Goal: Task Accomplishment & Management: Manage account settings

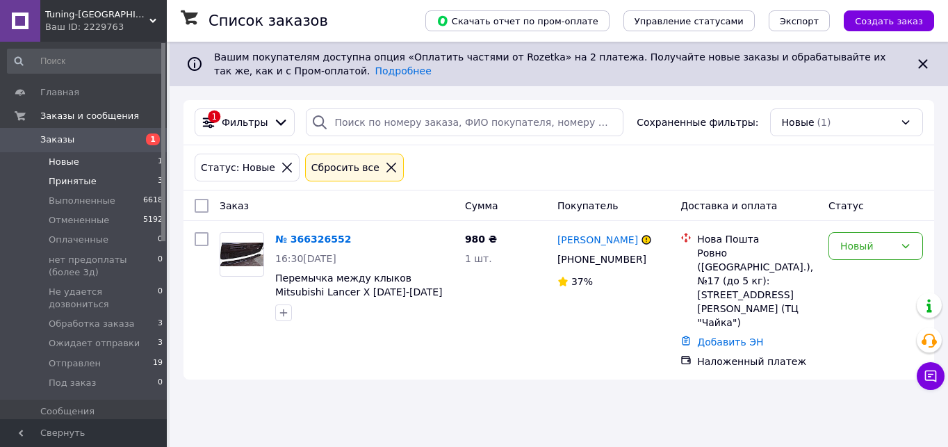
click at [83, 179] on span "Принятые" at bounding box center [73, 181] width 48 height 13
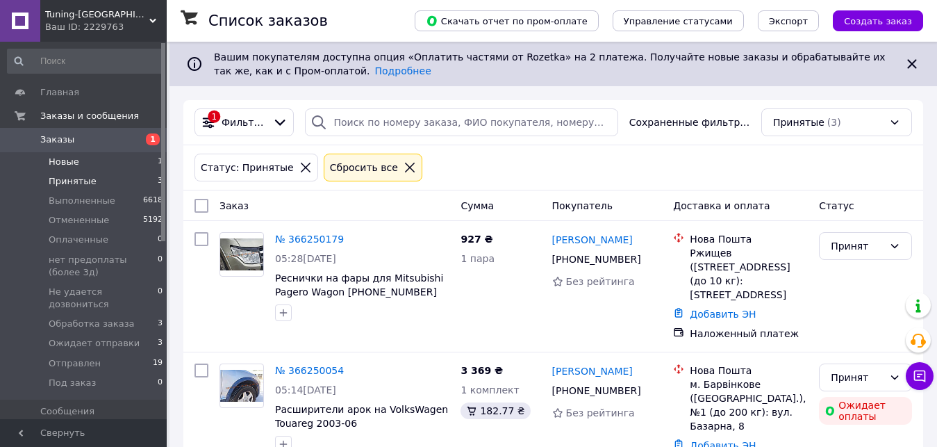
click at [83, 167] on li "Новые 1" at bounding box center [85, 161] width 171 height 19
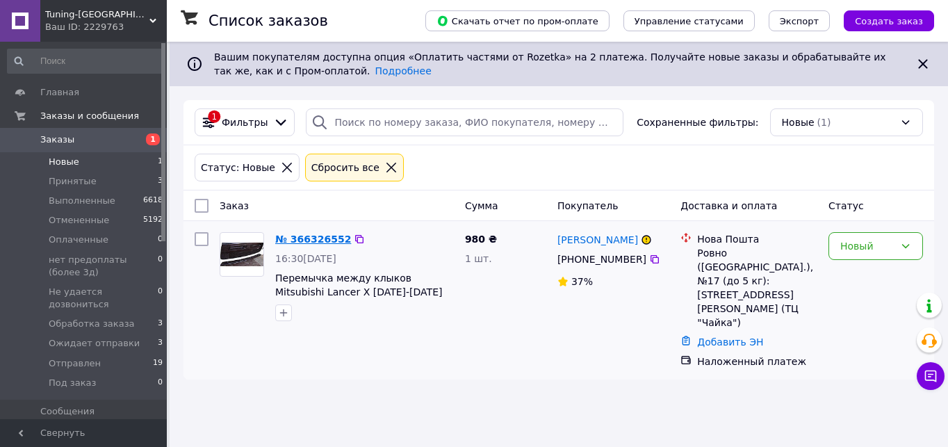
click at [319, 245] on link "№ 366326552" at bounding box center [313, 238] width 76 height 11
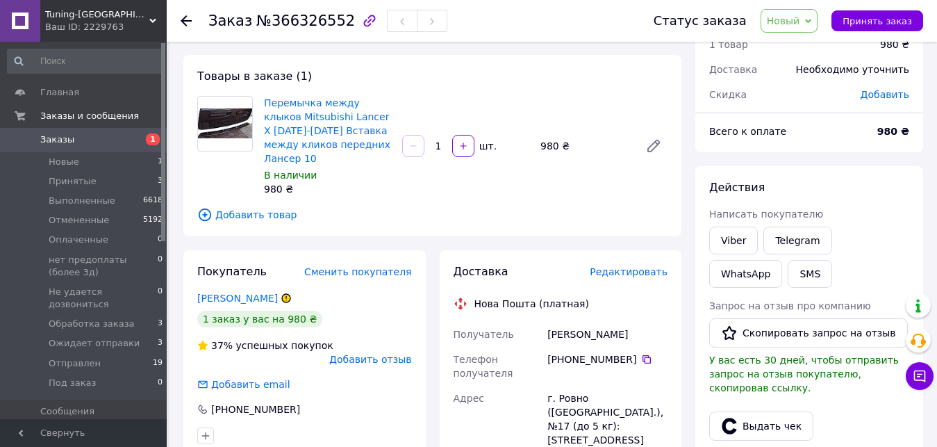
scroll to position [139, 0]
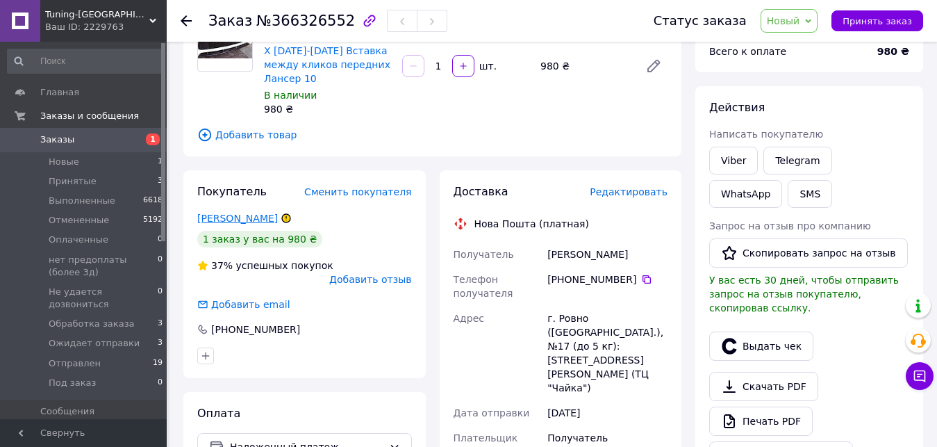
click at [247, 213] on link "Педосенко Микола" at bounding box center [237, 218] width 81 height 11
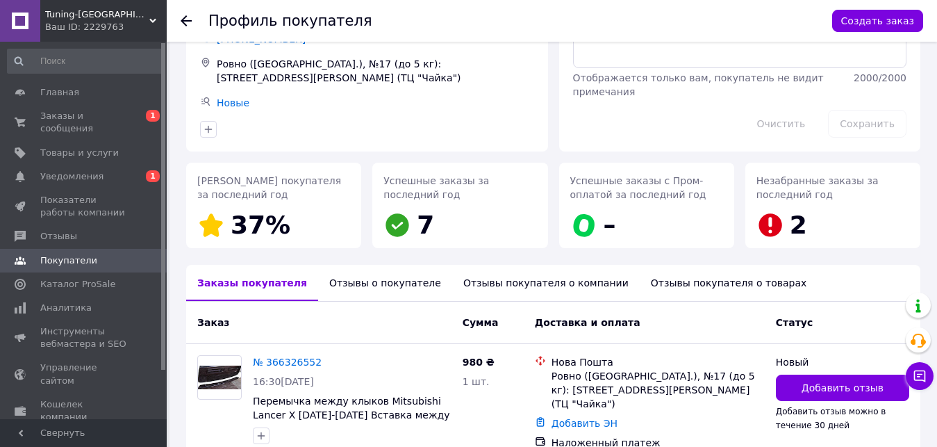
scroll to position [165, 0]
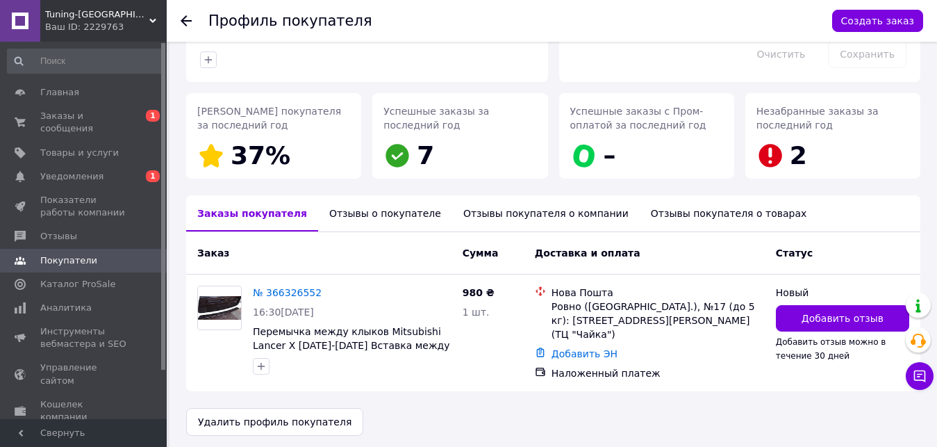
click at [475, 215] on div "Отзывы покупателя о компании" at bounding box center [546, 213] width 188 height 36
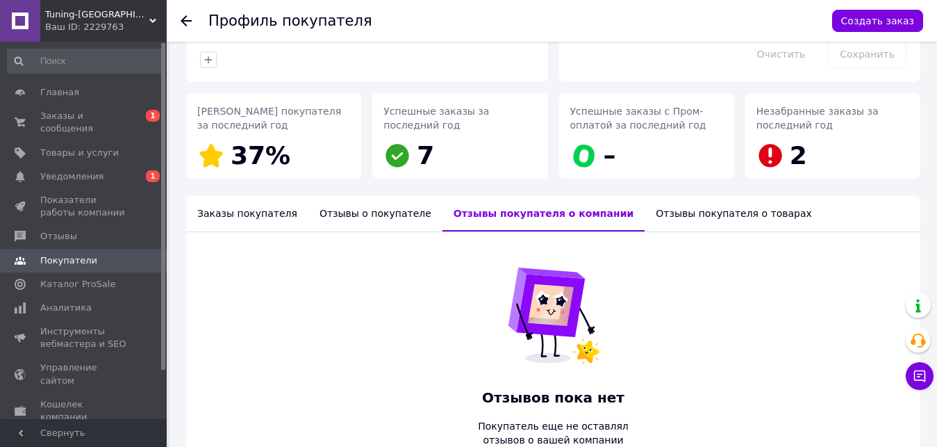
click at [354, 215] on div "Отзывы о покупателе" at bounding box center [376, 213] width 134 height 36
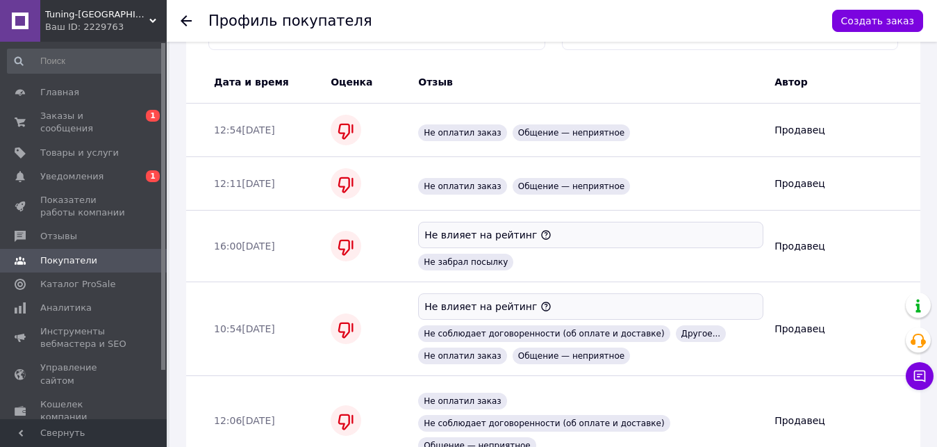
scroll to position [605, 0]
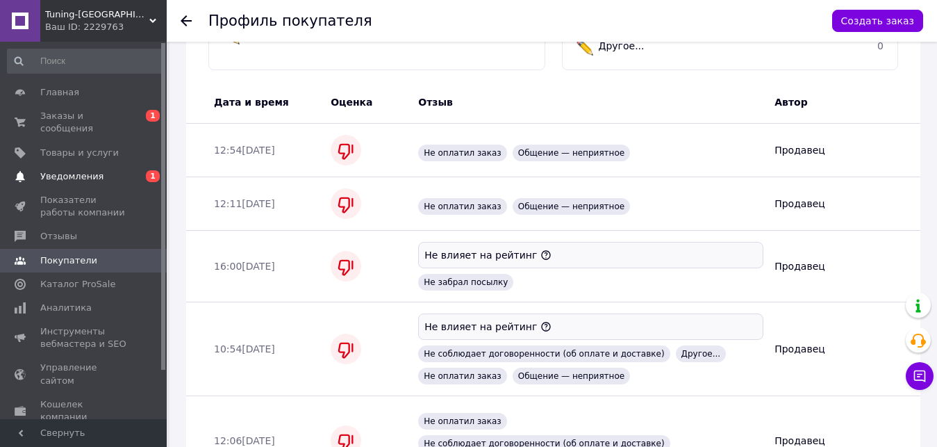
click at [133, 170] on span "0 1" at bounding box center [148, 176] width 38 height 13
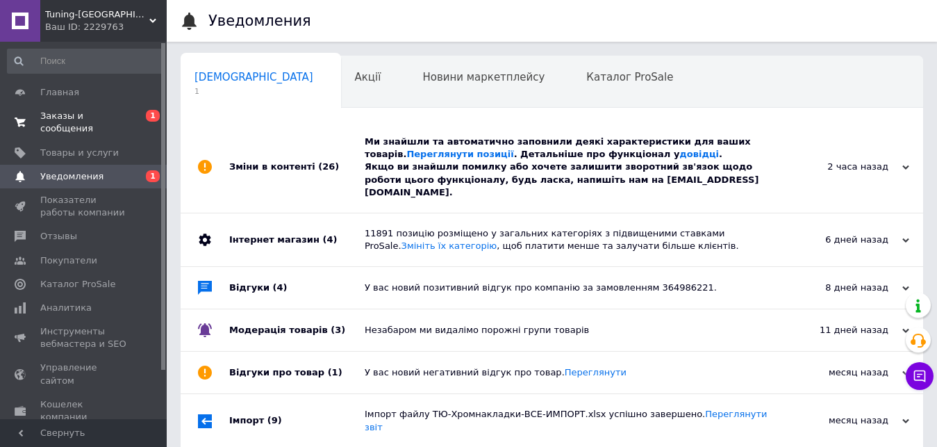
click at [134, 120] on span "0 1" at bounding box center [148, 122] width 38 height 25
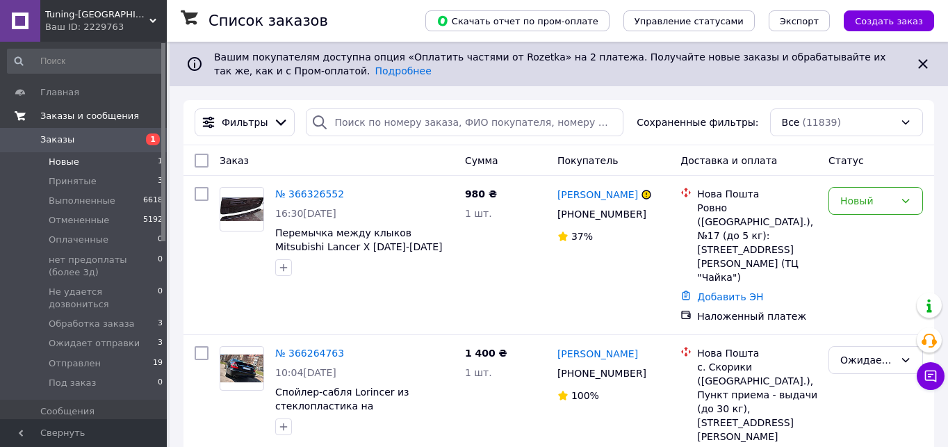
click at [147, 165] on li "Новые 1" at bounding box center [85, 161] width 171 height 19
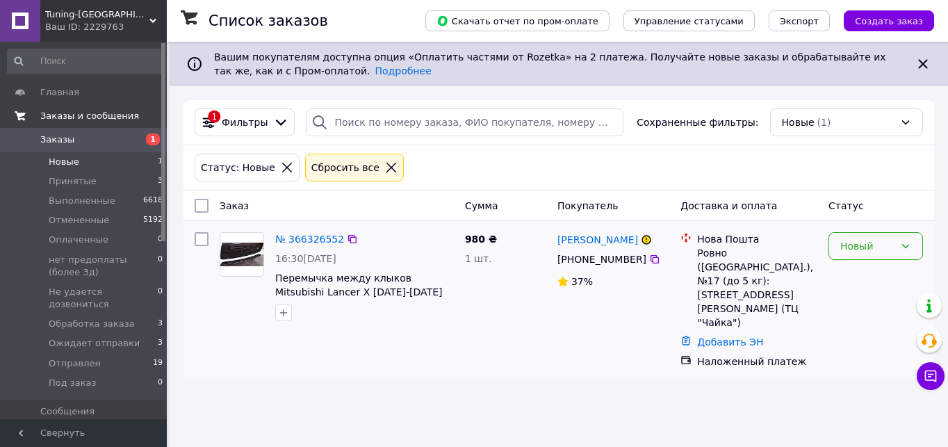
click at [850, 247] on div "Новый" at bounding box center [867, 245] width 54 height 15
click at [852, 325] on li "Отменен" at bounding box center [875, 326] width 93 height 25
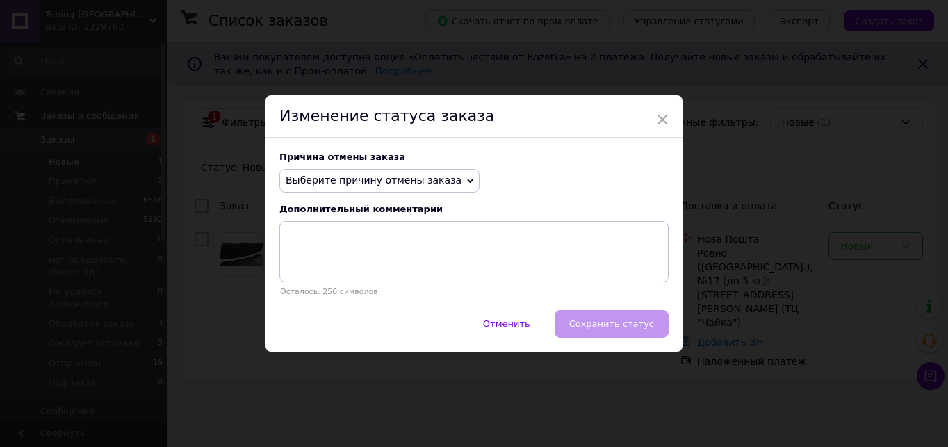
click at [393, 174] on span "Выберите причину отмены заказа" at bounding box center [374, 179] width 176 height 11
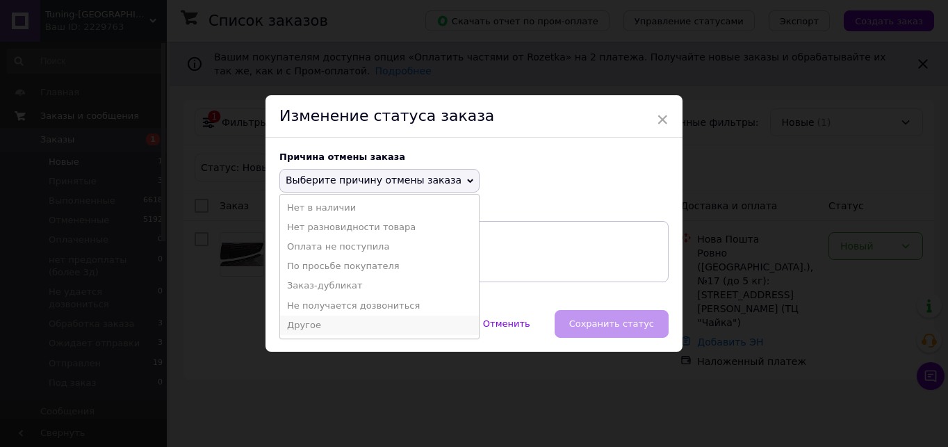
click at [296, 325] on li "Другое" at bounding box center [379, 324] width 199 height 19
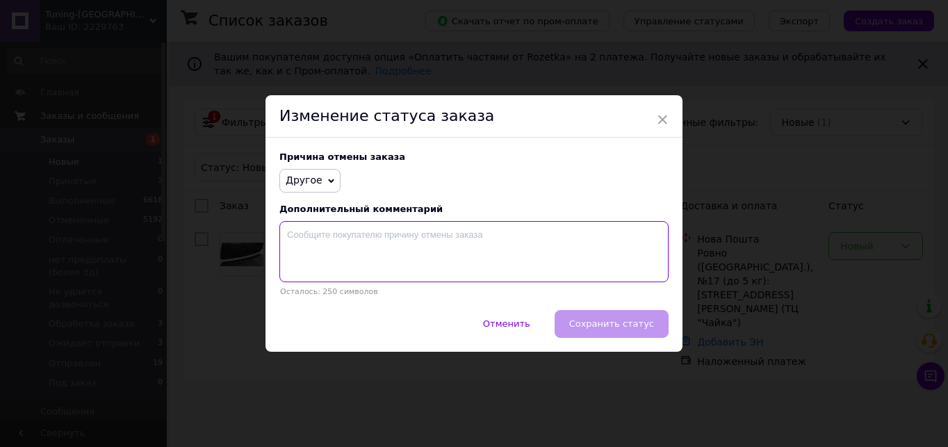
paste textarea "Покупець , замовляє , щоб подивитися товар на вiддiленнi, а там вирiшить забира…"
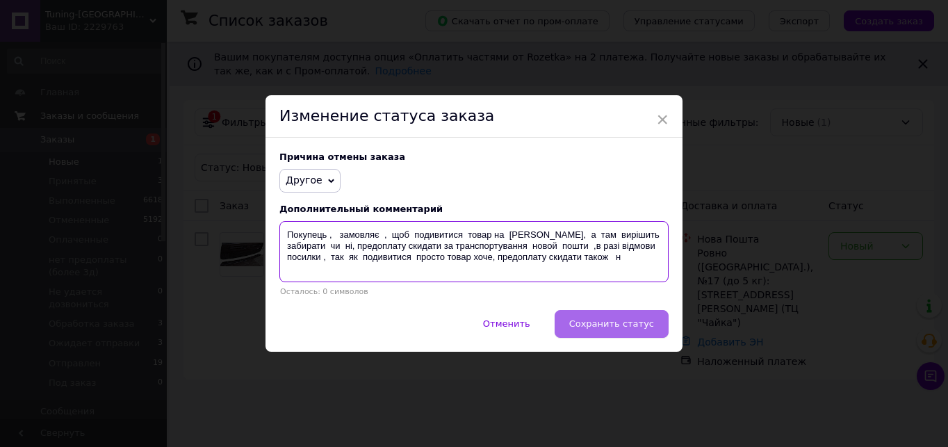
type textarea "Покупець , замовляє , щоб подивитися товар на вiддiленнi, а там вирiшить забира…"
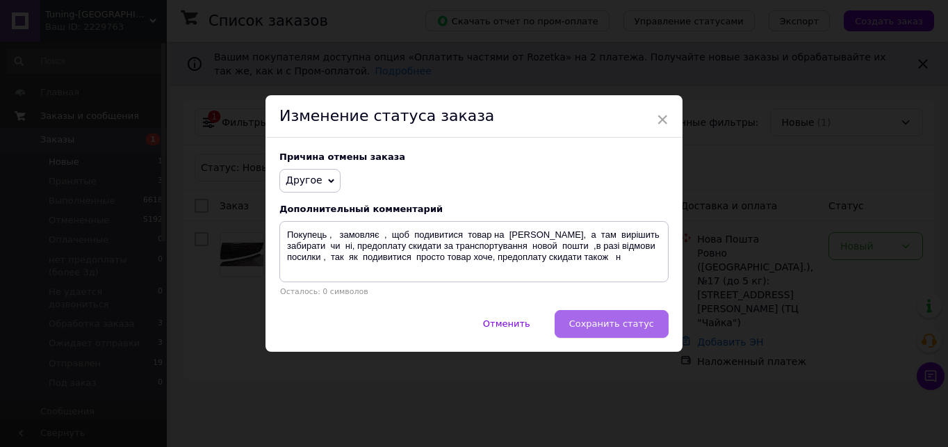
click at [611, 315] on button "Сохранить статус" at bounding box center [612, 324] width 114 height 28
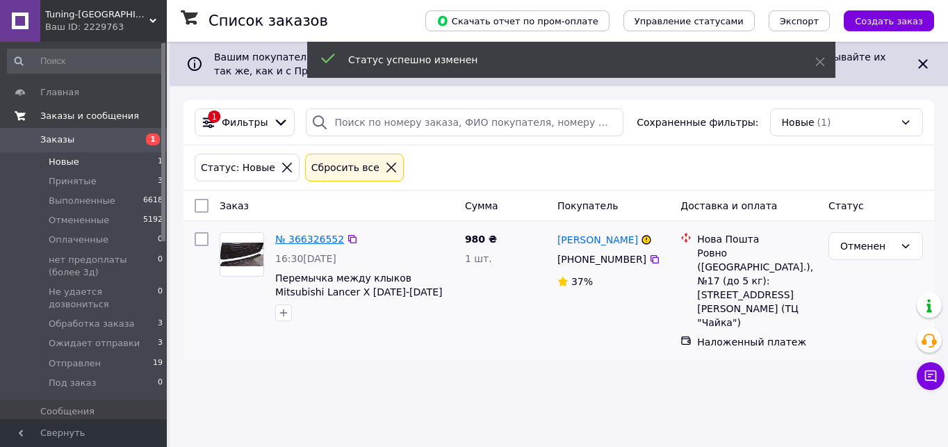
click at [304, 242] on link "№ 366326552" at bounding box center [309, 238] width 69 height 11
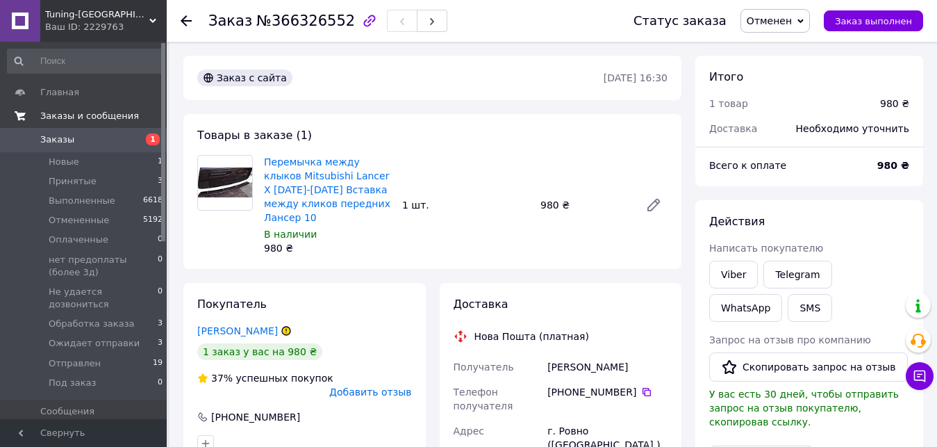
click at [357, 386] on span "Добавить отзыв" at bounding box center [370, 391] width 82 height 11
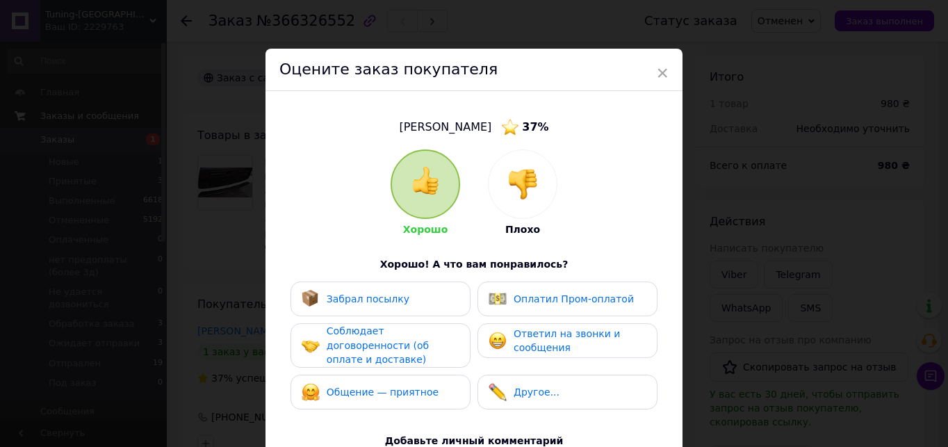
click at [520, 174] on img at bounding box center [522, 184] width 31 height 31
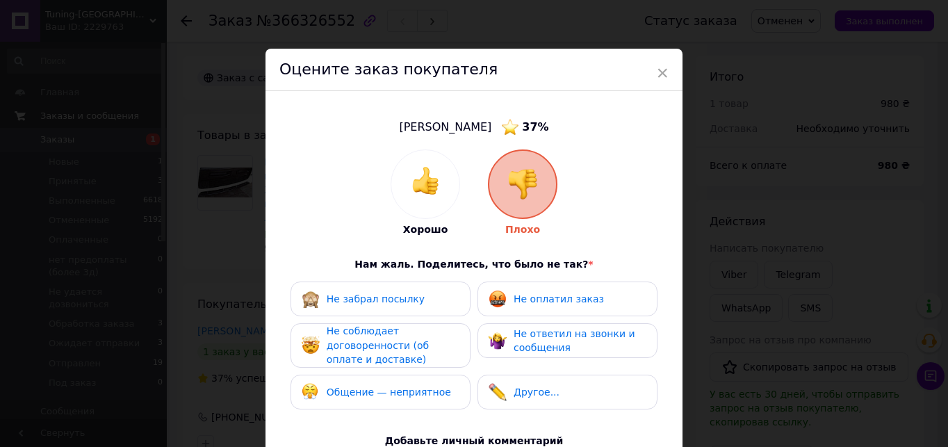
click at [393, 338] on span "Не соблюдает договоренности (об оплате и доставке)" at bounding box center [378, 345] width 102 height 40
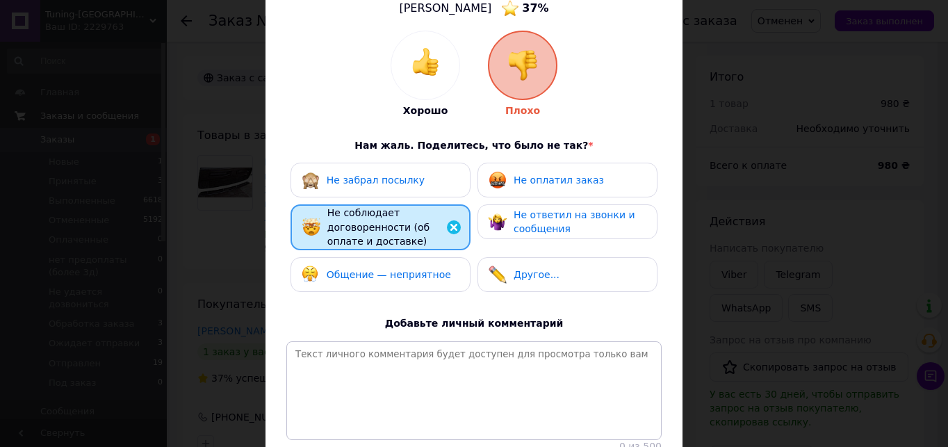
scroll to position [139, 0]
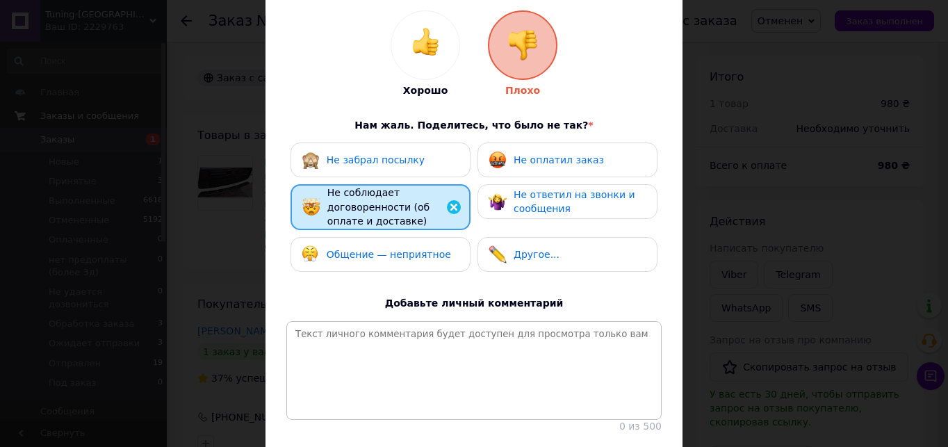
click at [541, 242] on div "Другое..." at bounding box center [567, 254] width 180 height 35
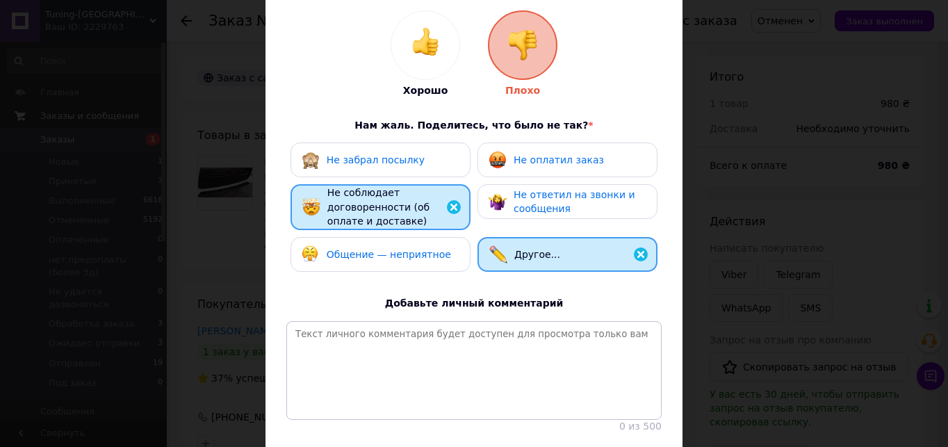
click at [395, 249] on span "Общение — неприятное" at bounding box center [389, 254] width 124 height 11
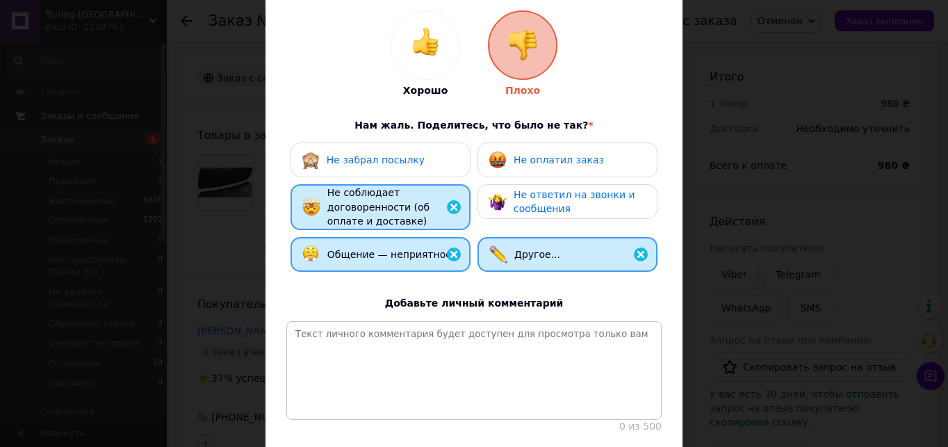
click at [405, 252] on span "Общение — неприятное" at bounding box center [389, 254] width 124 height 11
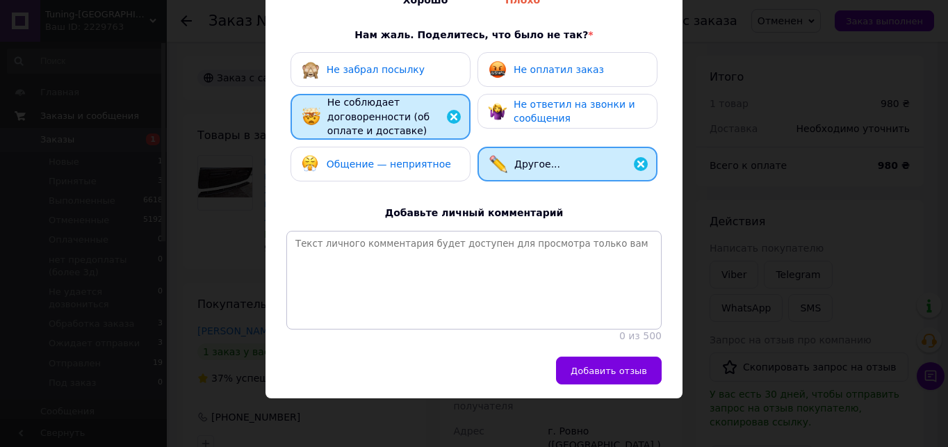
scroll to position [238, 0]
paste textarea "Покупець , замовляє , щоб подивитися товар на вiддiленнi, а там вирiшить забира…"
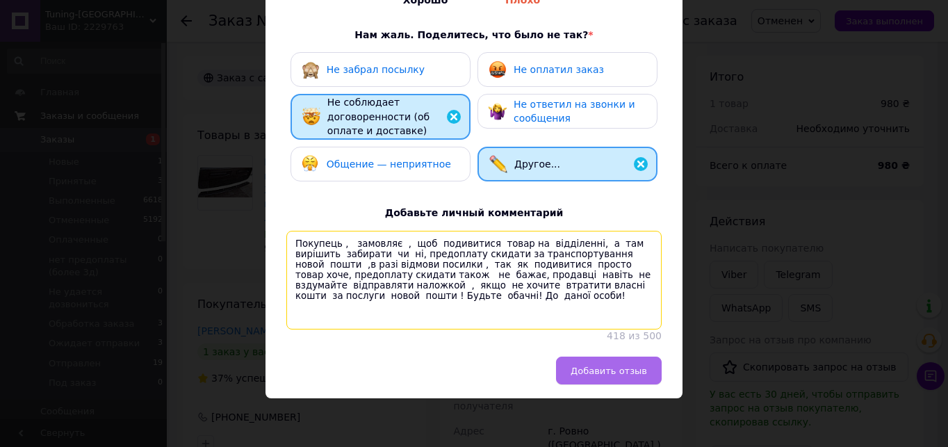
type textarea "Покупець , замовляє , щоб подивитися товар на вiддiленнi, а там вирiшить забира…"
click at [605, 356] on button "Добавить отзыв" at bounding box center [609, 370] width 106 height 28
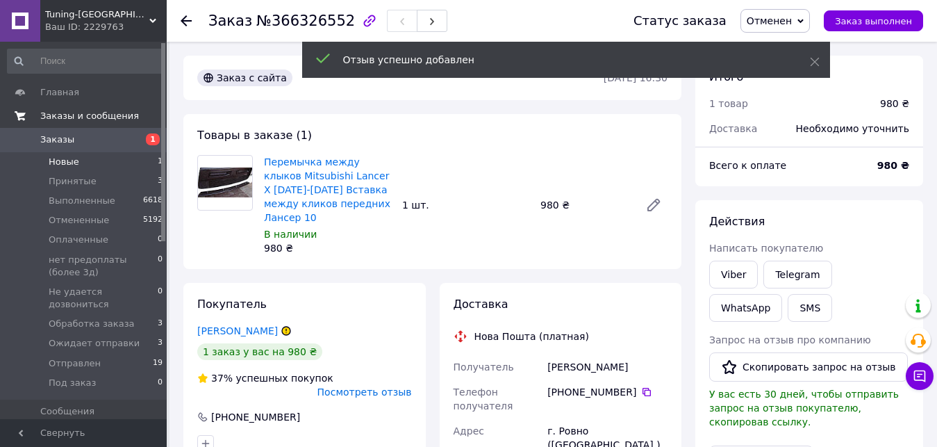
click at [107, 159] on li "Новые 1" at bounding box center [85, 161] width 171 height 19
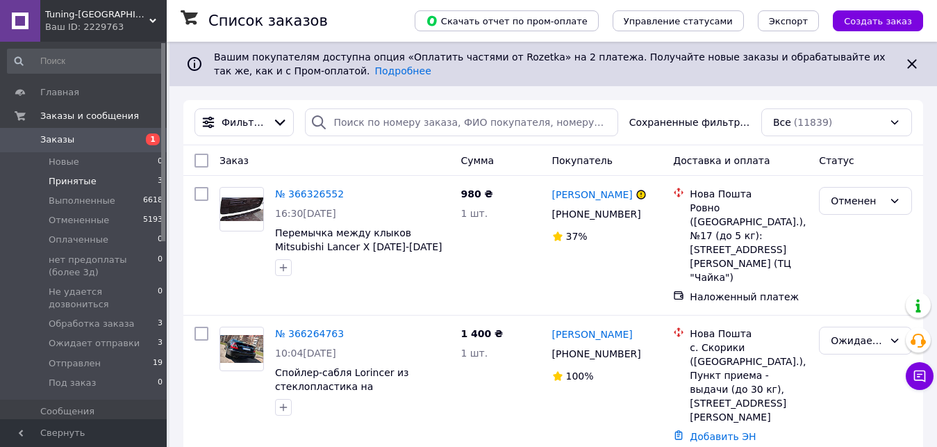
click at [115, 186] on li "Принятые 3" at bounding box center [85, 181] width 171 height 19
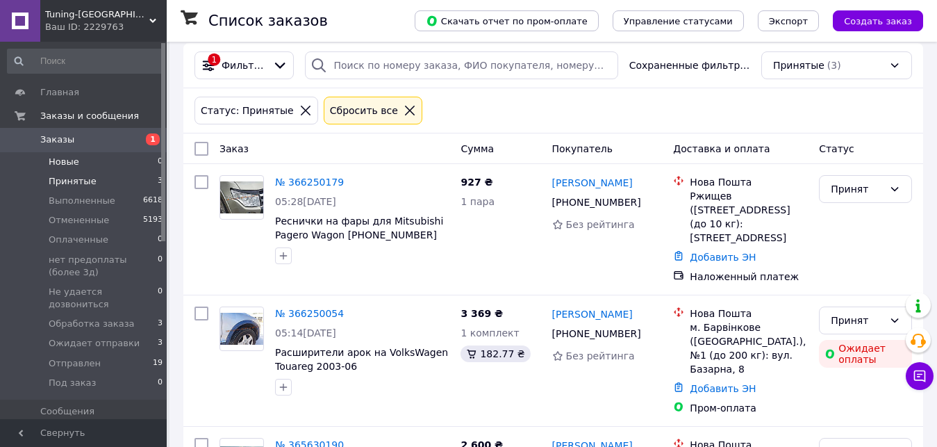
scroll to position [69, 0]
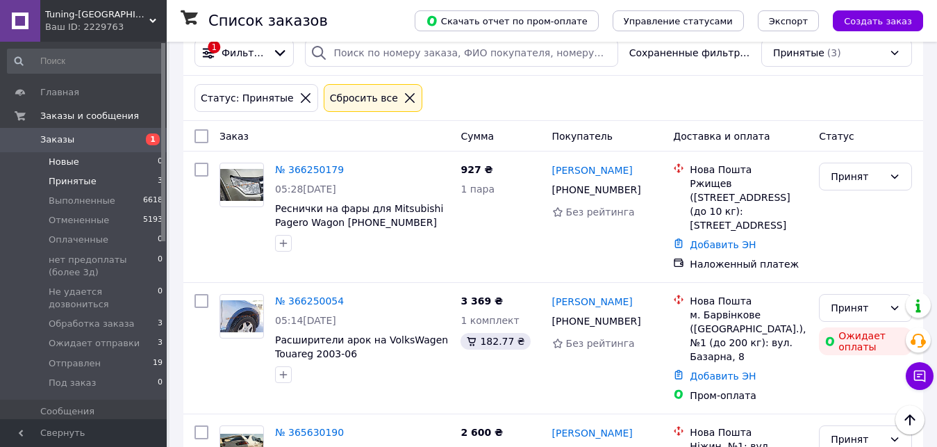
click at [122, 162] on li "Новые 0" at bounding box center [85, 161] width 171 height 19
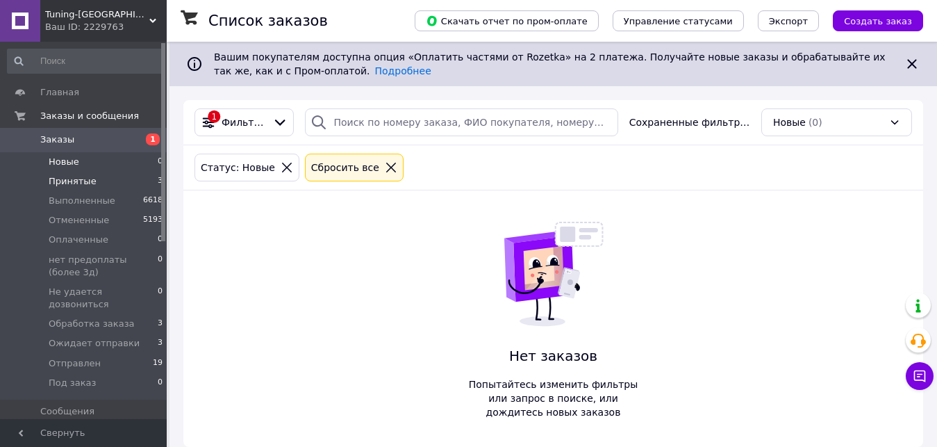
click at [97, 185] on li "Принятые 3" at bounding box center [85, 181] width 171 height 19
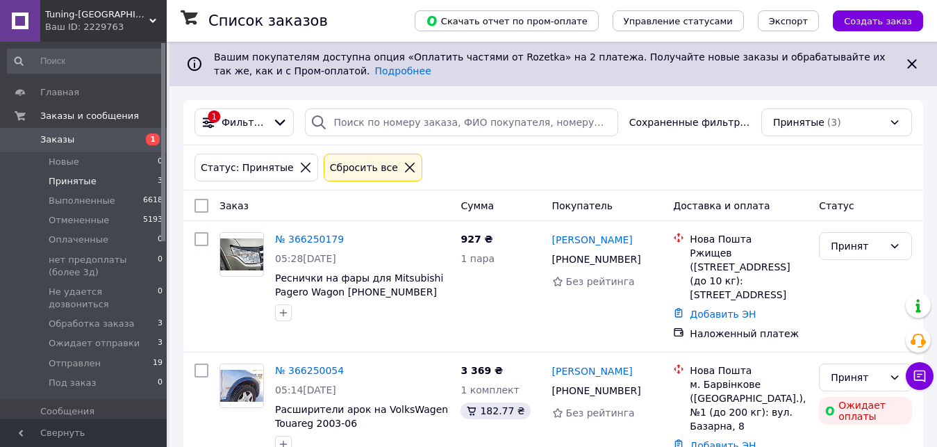
click at [104, 165] on li "Новые 0" at bounding box center [85, 161] width 171 height 19
